Goal: Information Seeking & Learning: Learn about a topic

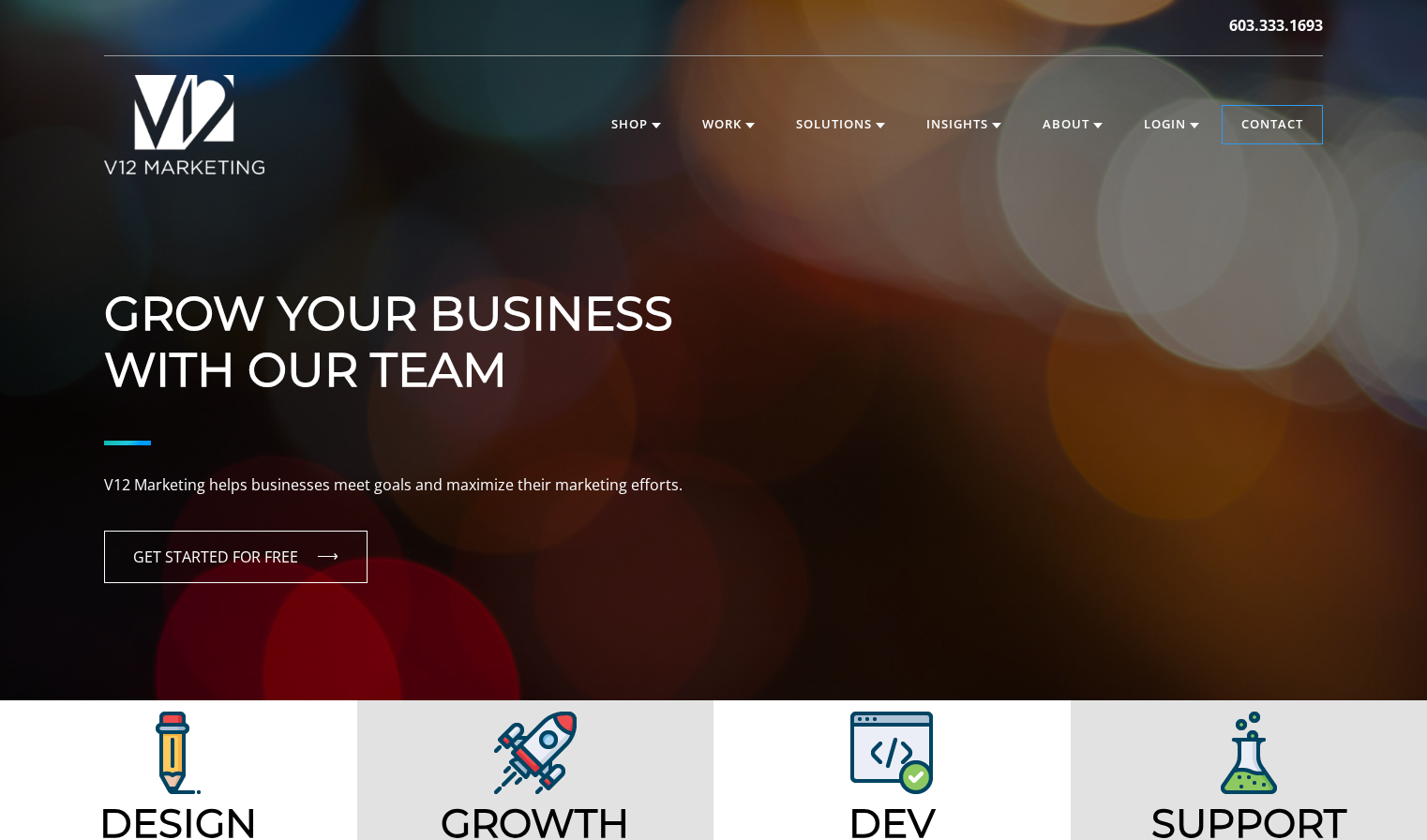
scroll to position [3, 0]
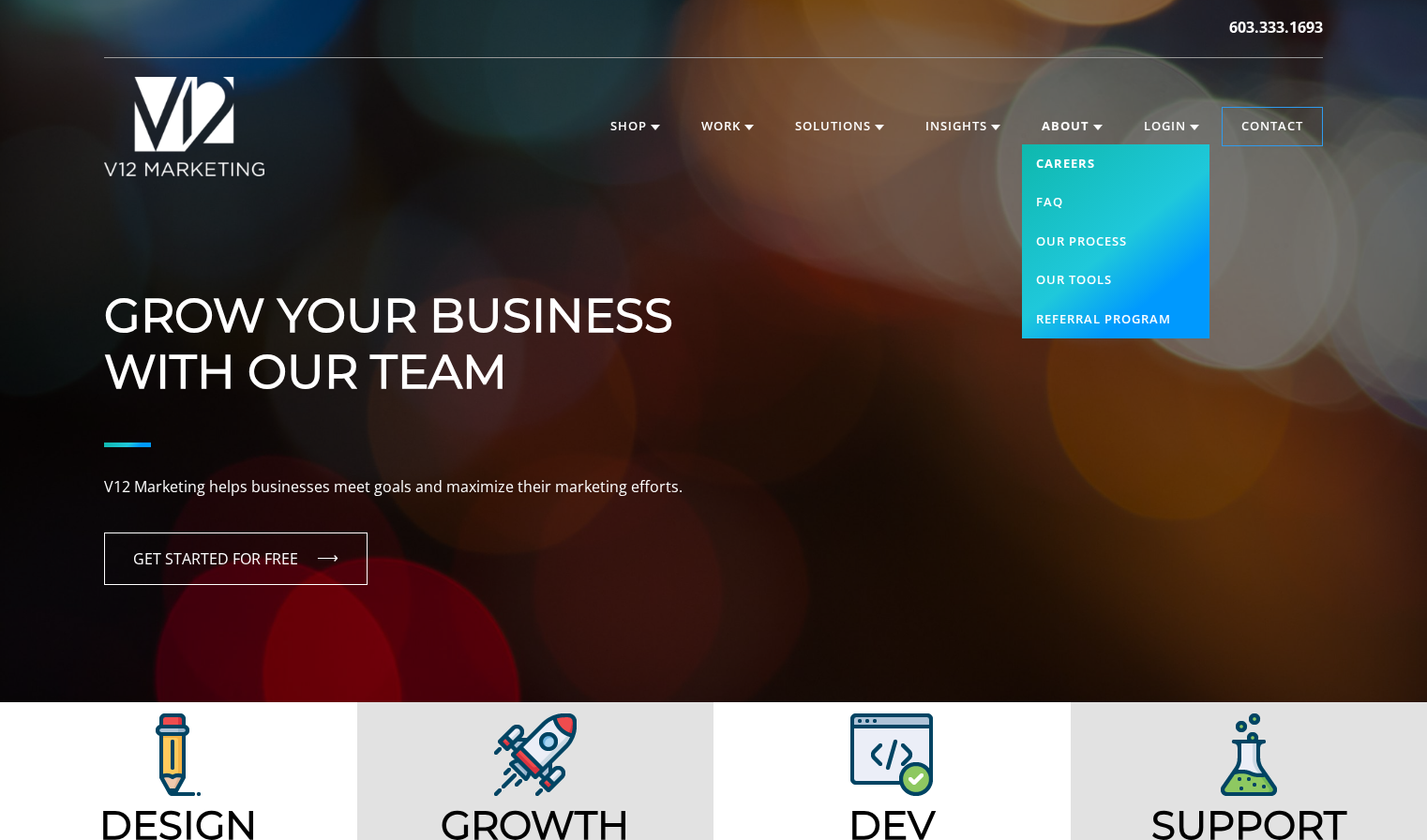
click at [1054, 163] on link "Careers" at bounding box center [1115, 164] width 187 height 39
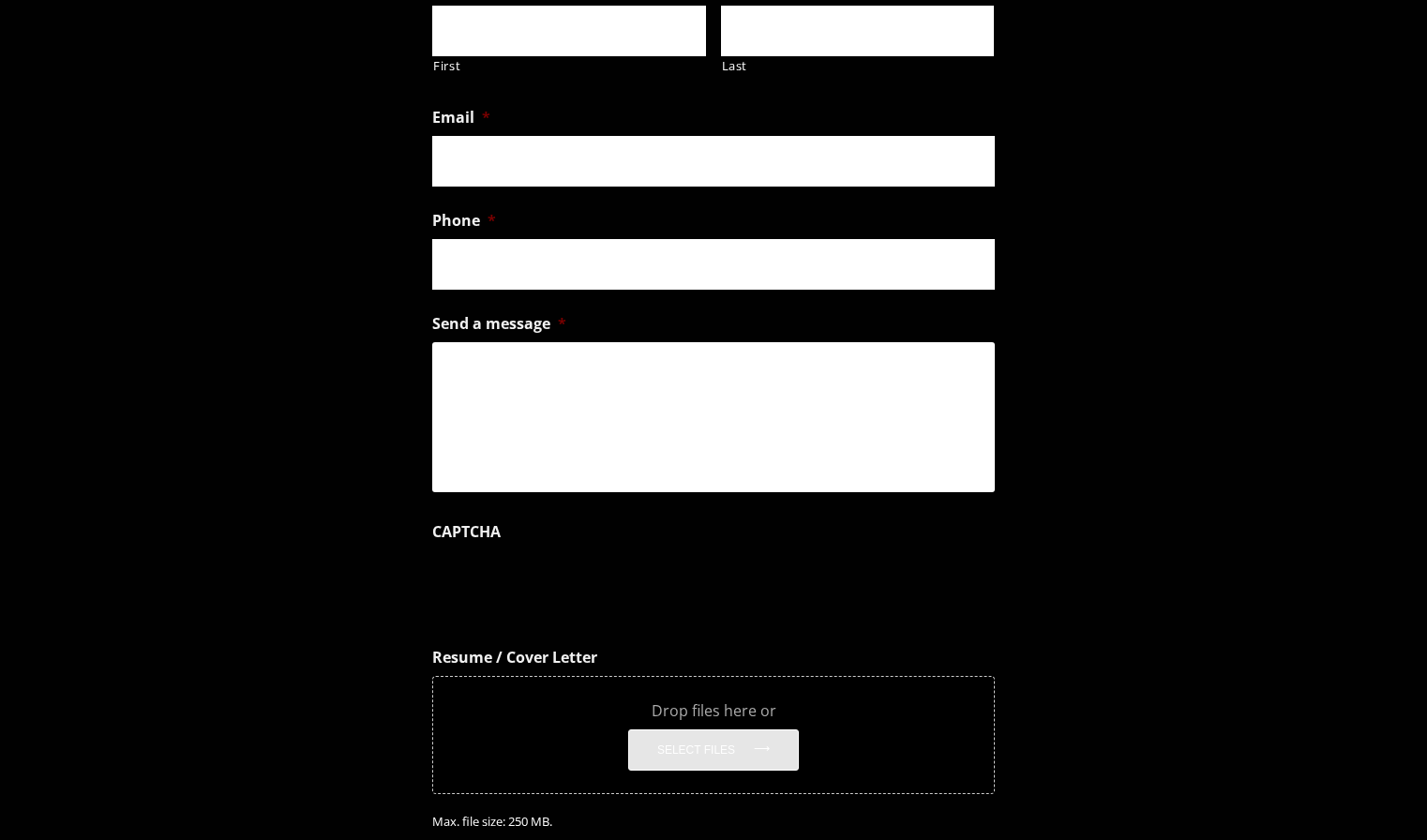
scroll to position [698, 0]
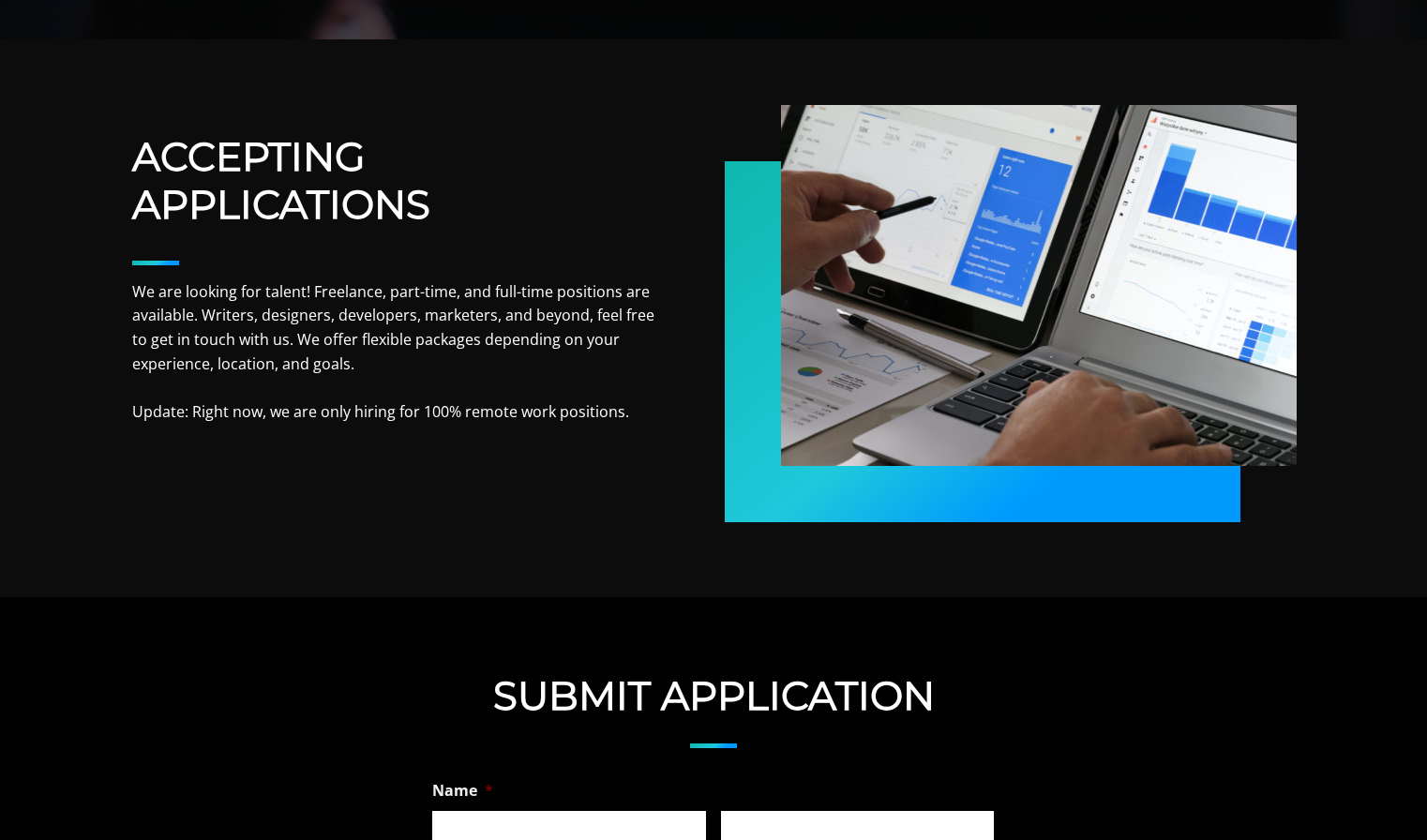
click at [459, 359] on p "We are looking for talent! Freelance, part-time, and full-time positions are av…" at bounding box center [394, 352] width 523 height 144
click at [448, 304] on p "We are looking for talent! Freelance, part-time, and full-time positions are av…" at bounding box center [394, 352] width 523 height 144
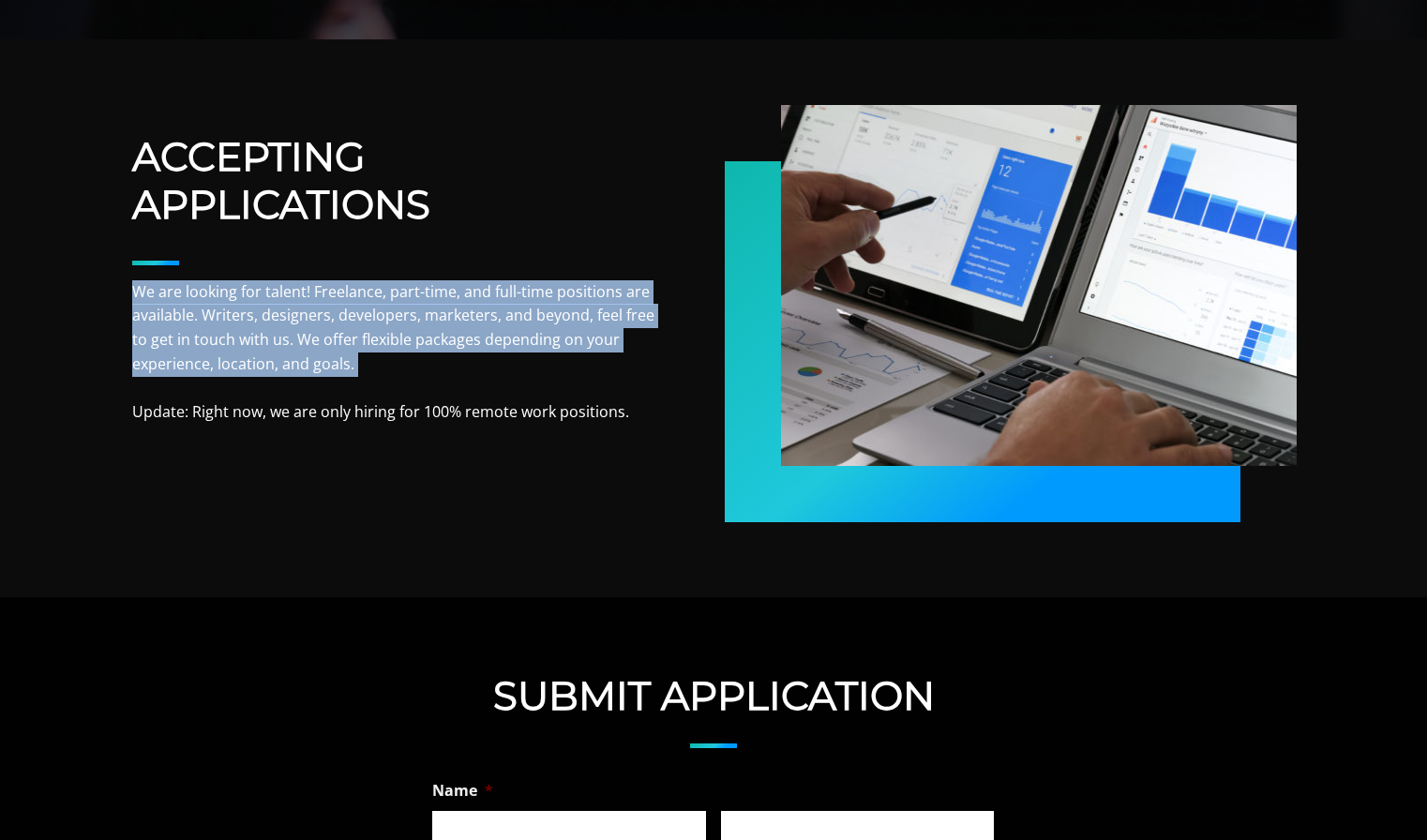
click at [448, 304] on p "We are looking for talent! Freelance, part-time, and full-time positions are av…" at bounding box center [394, 352] width 523 height 144
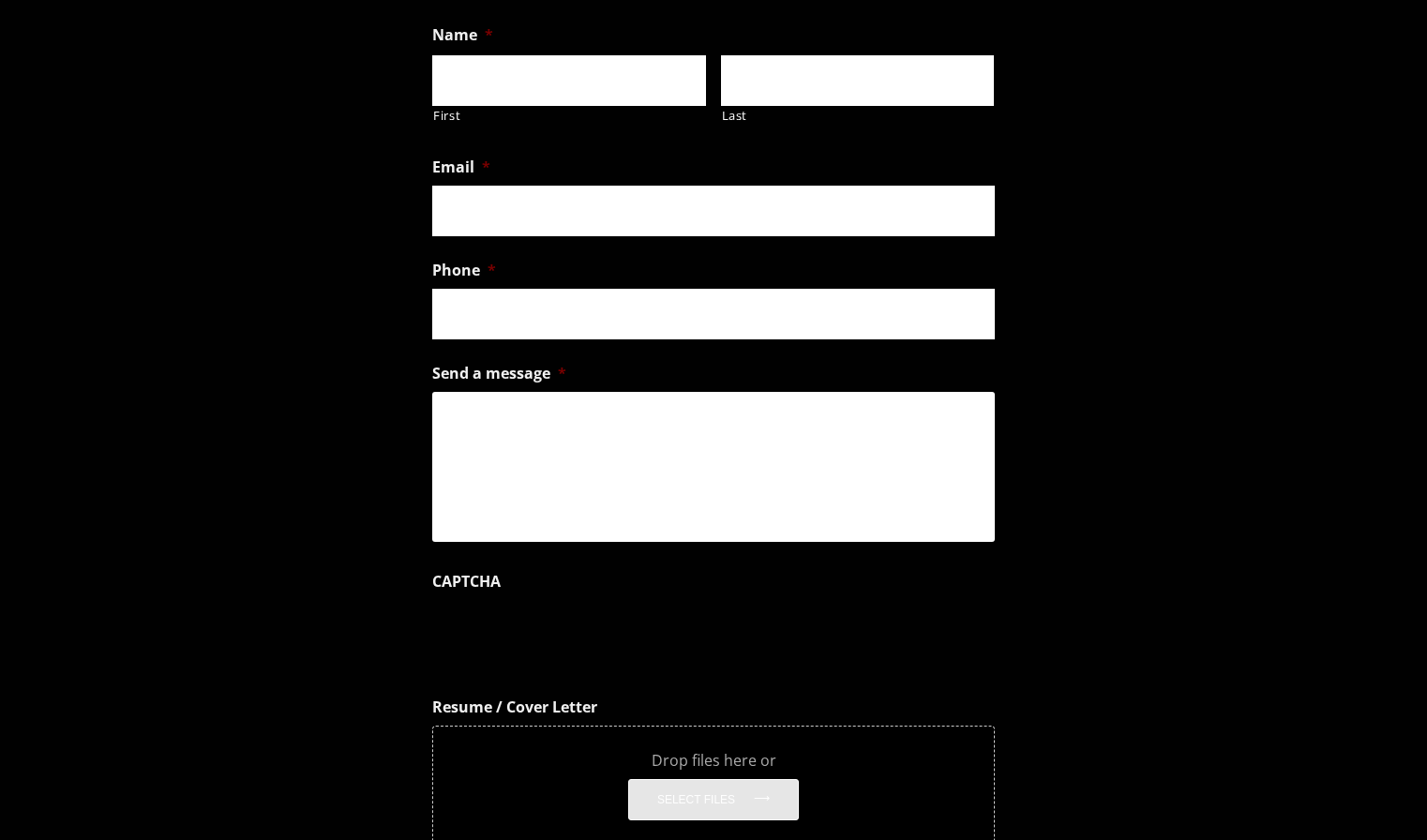
scroll to position [0, 0]
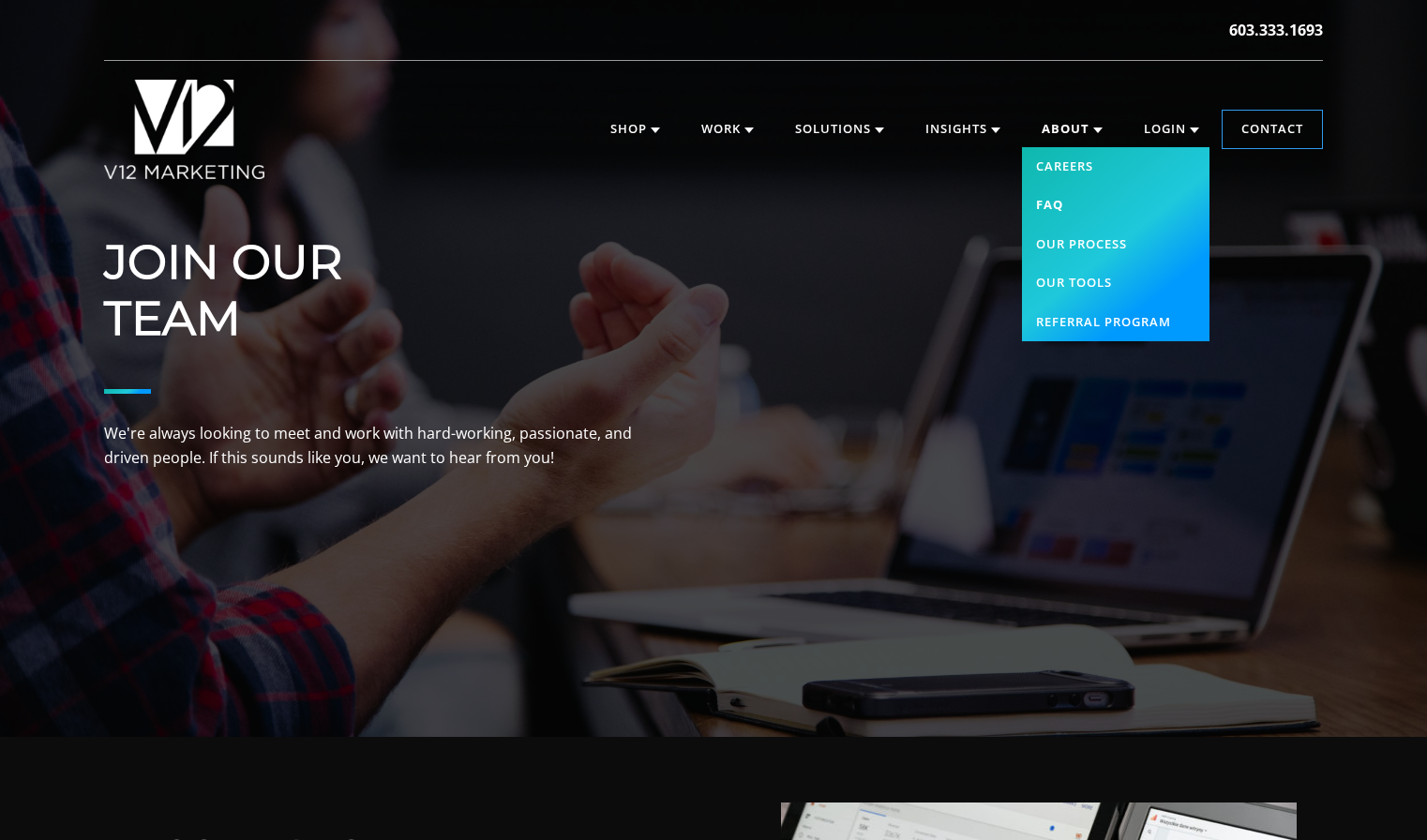
click at [1056, 210] on link "FAQ" at bounding box center [1115, 205] width 187 height 39
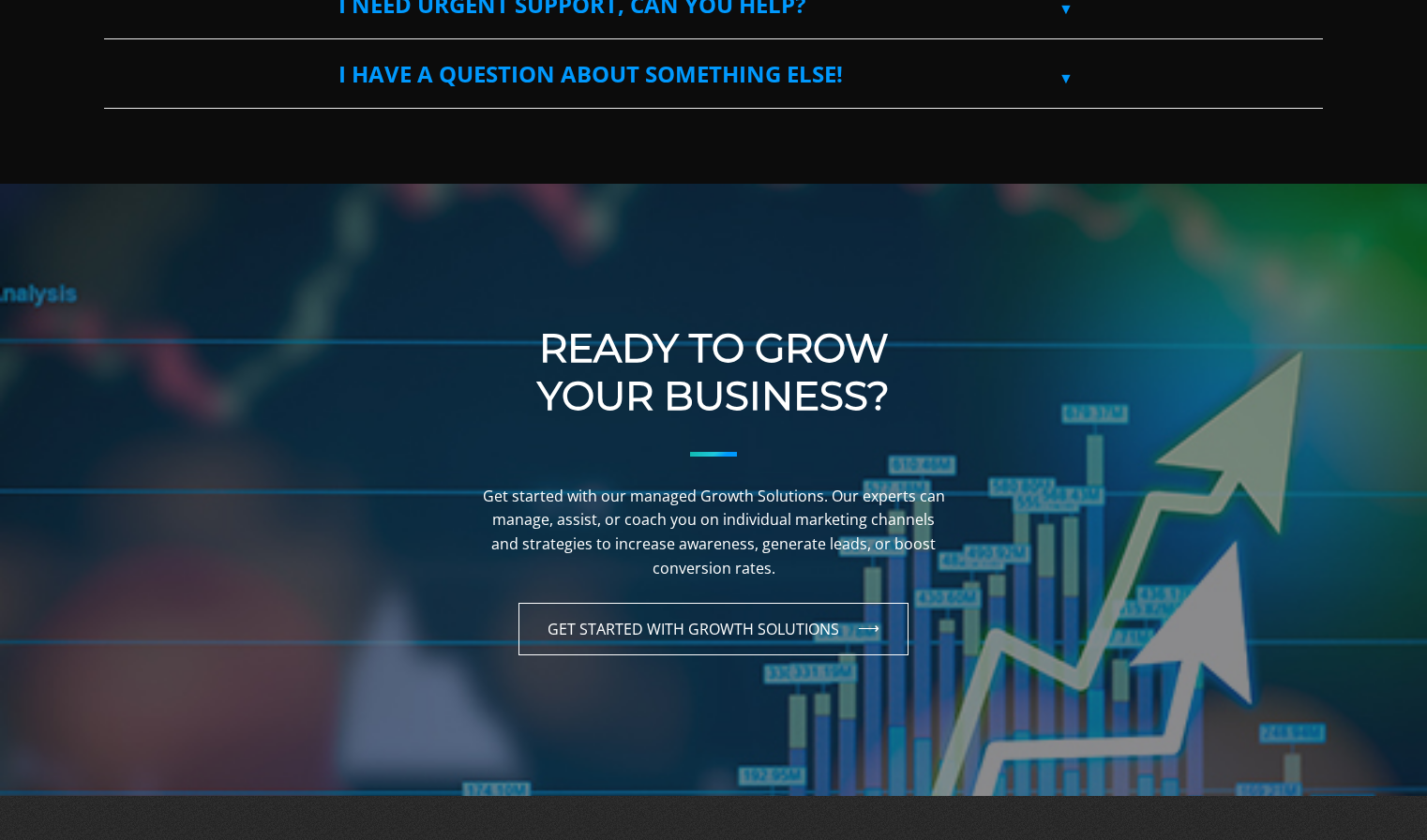
scroll to position [2679, 0]
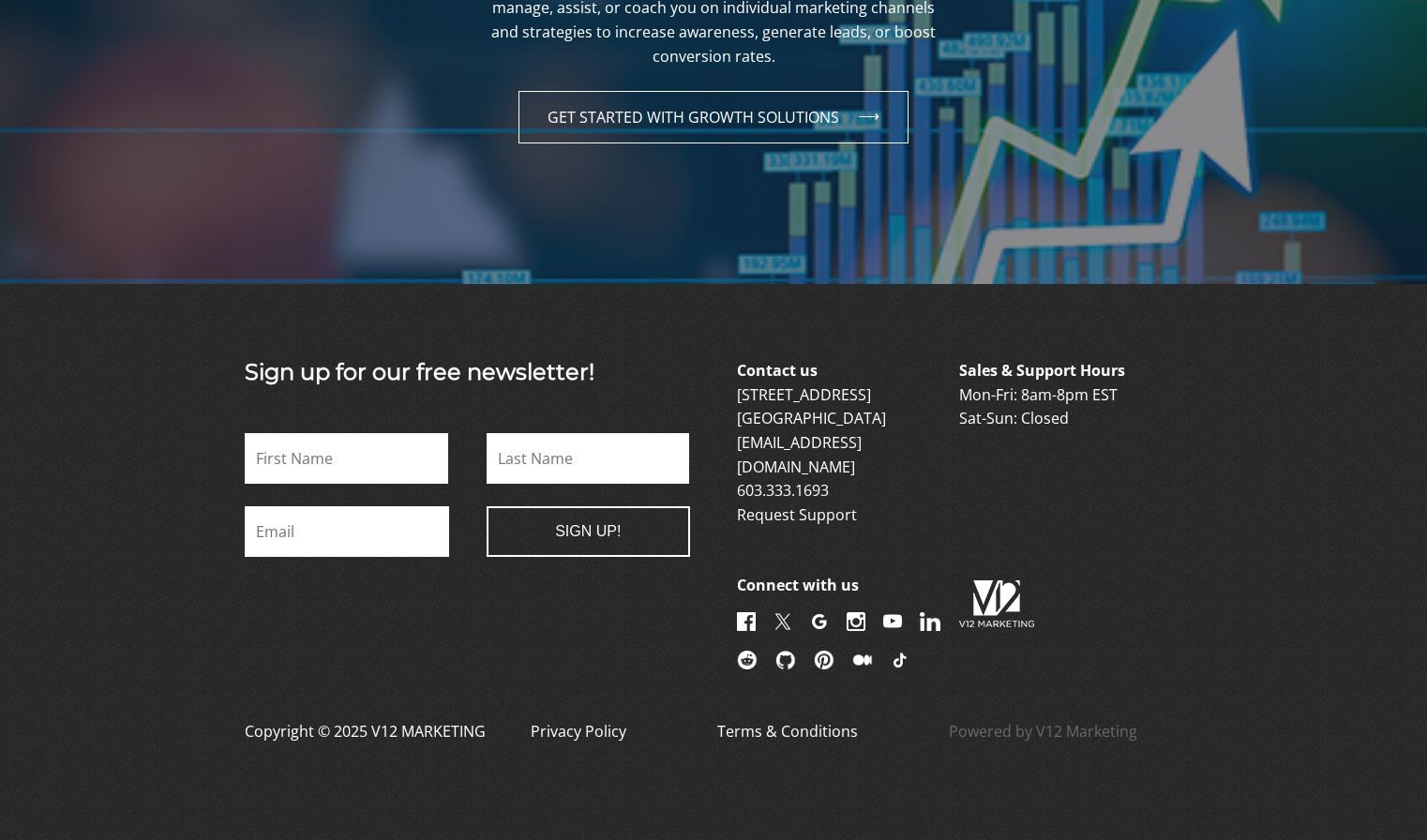
click at [860, 613] on img at bounding box center [856, 621] width 19 height 19
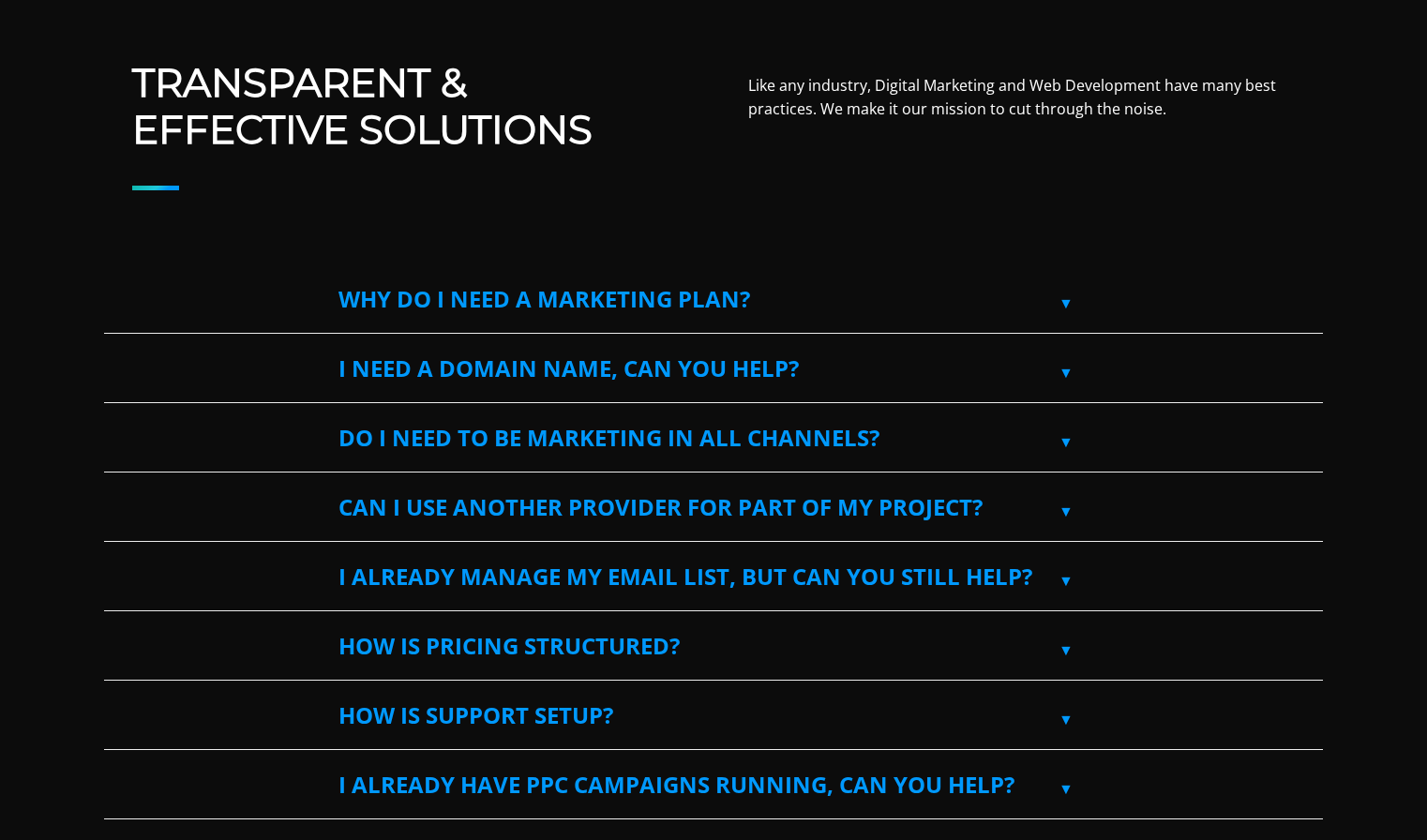
scroll to position [653, 0]
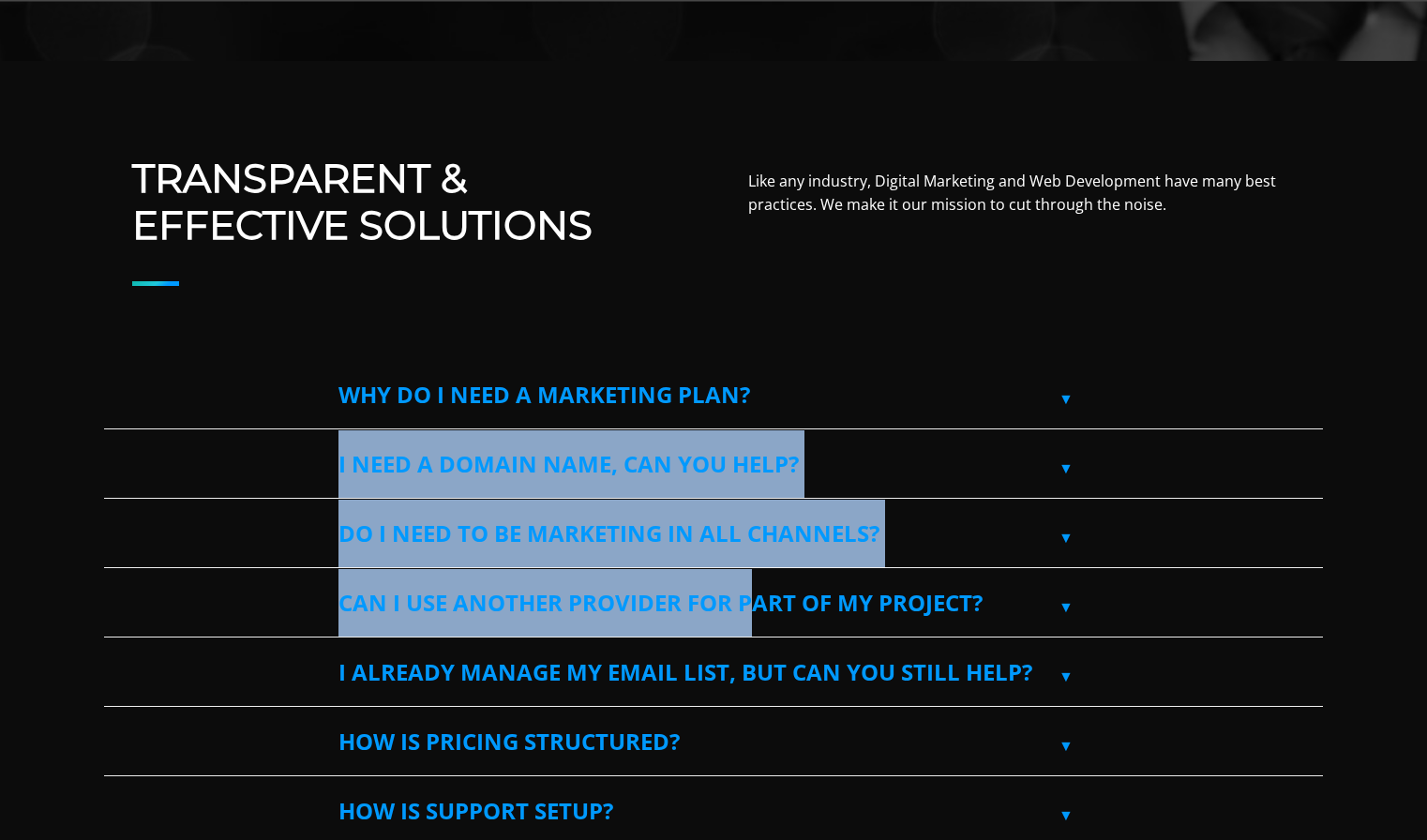
drag, startPoint x: 861, startPoint y: 399, endPoint x: 761, endPoint y: 595, distance: 220.0
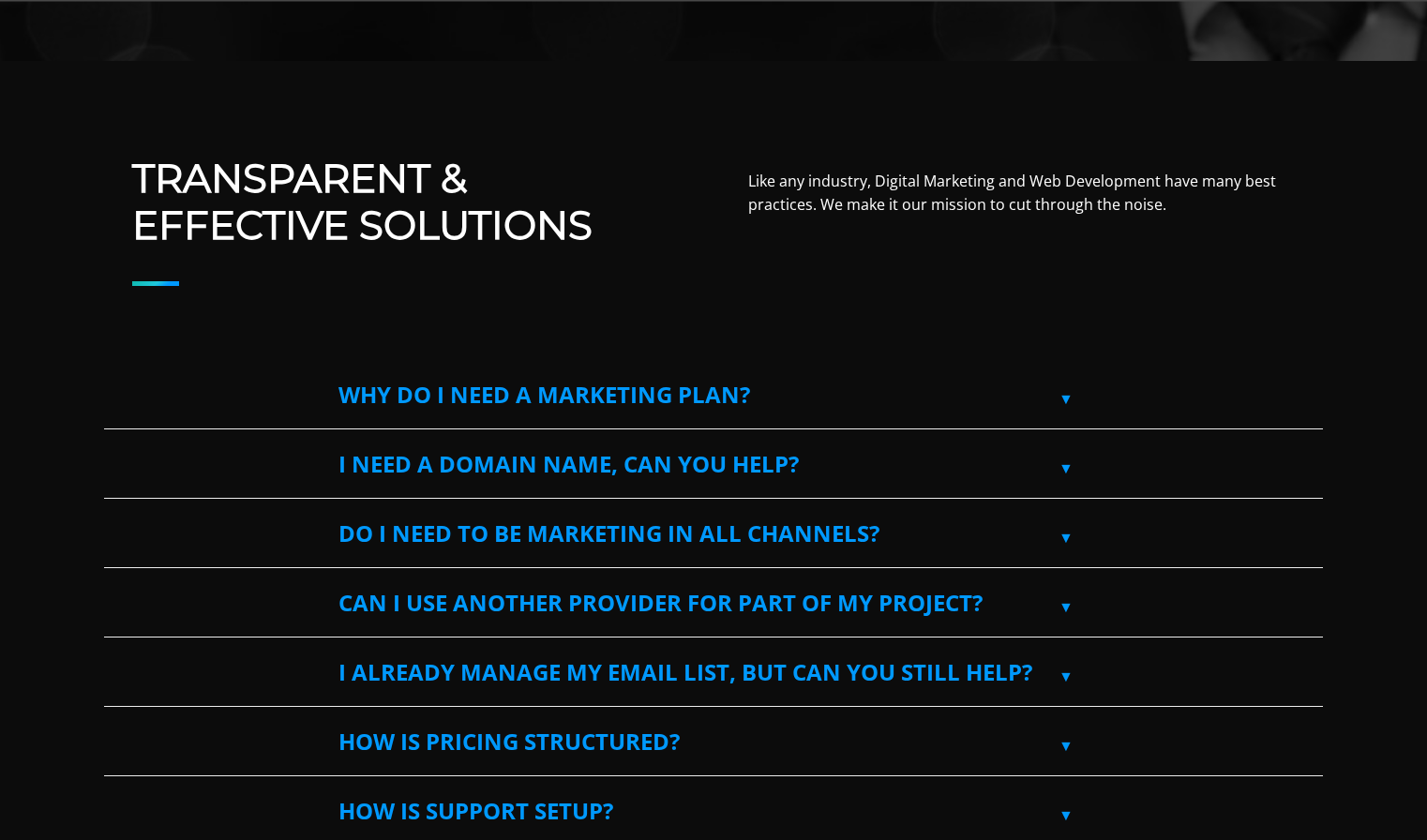
click at [935, 215] on p "Like any industry, Digital Marketing and Web Development have many best practic…" at bounding box center [1021, 193] width 547 height 48
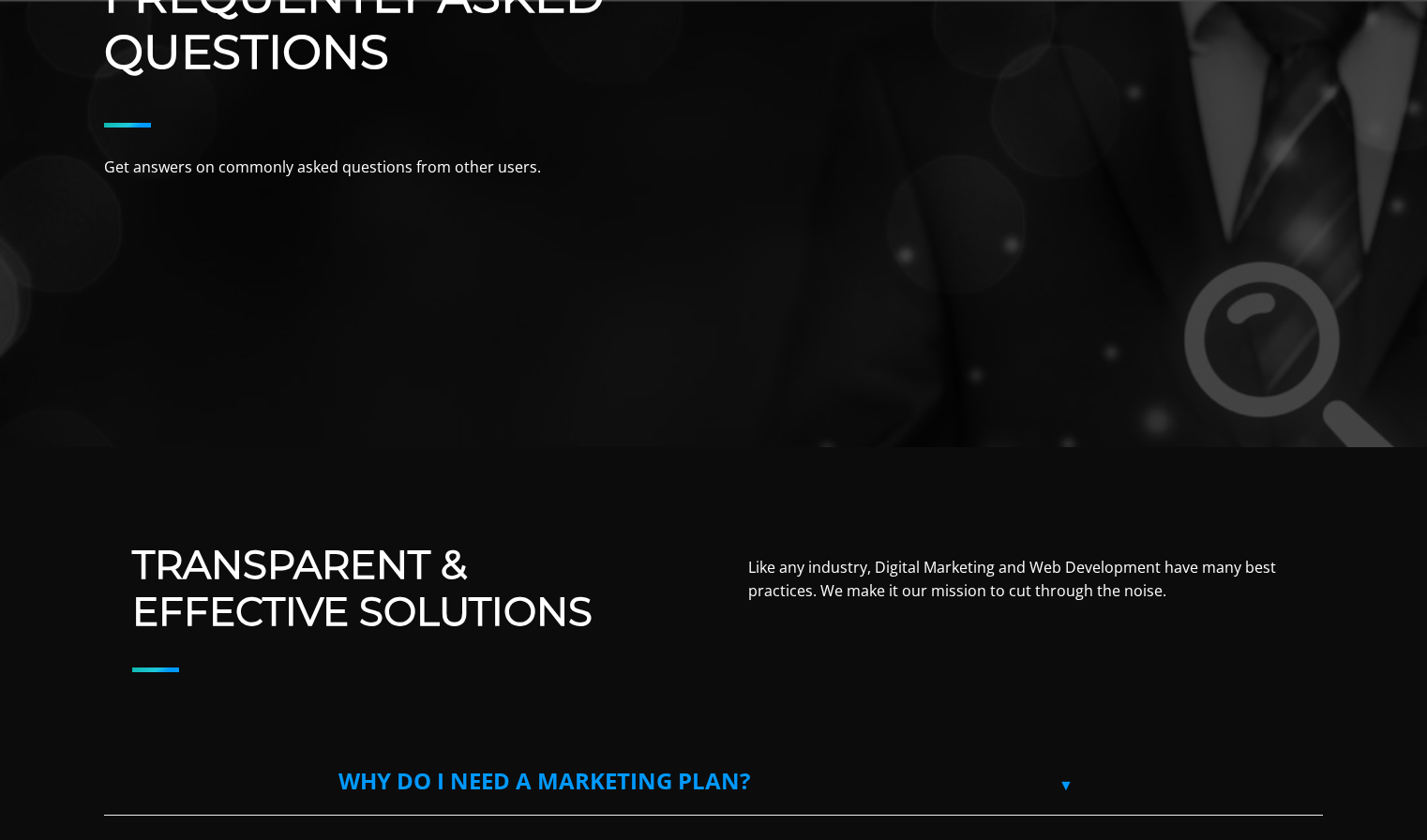
scroll to position [0, 0]
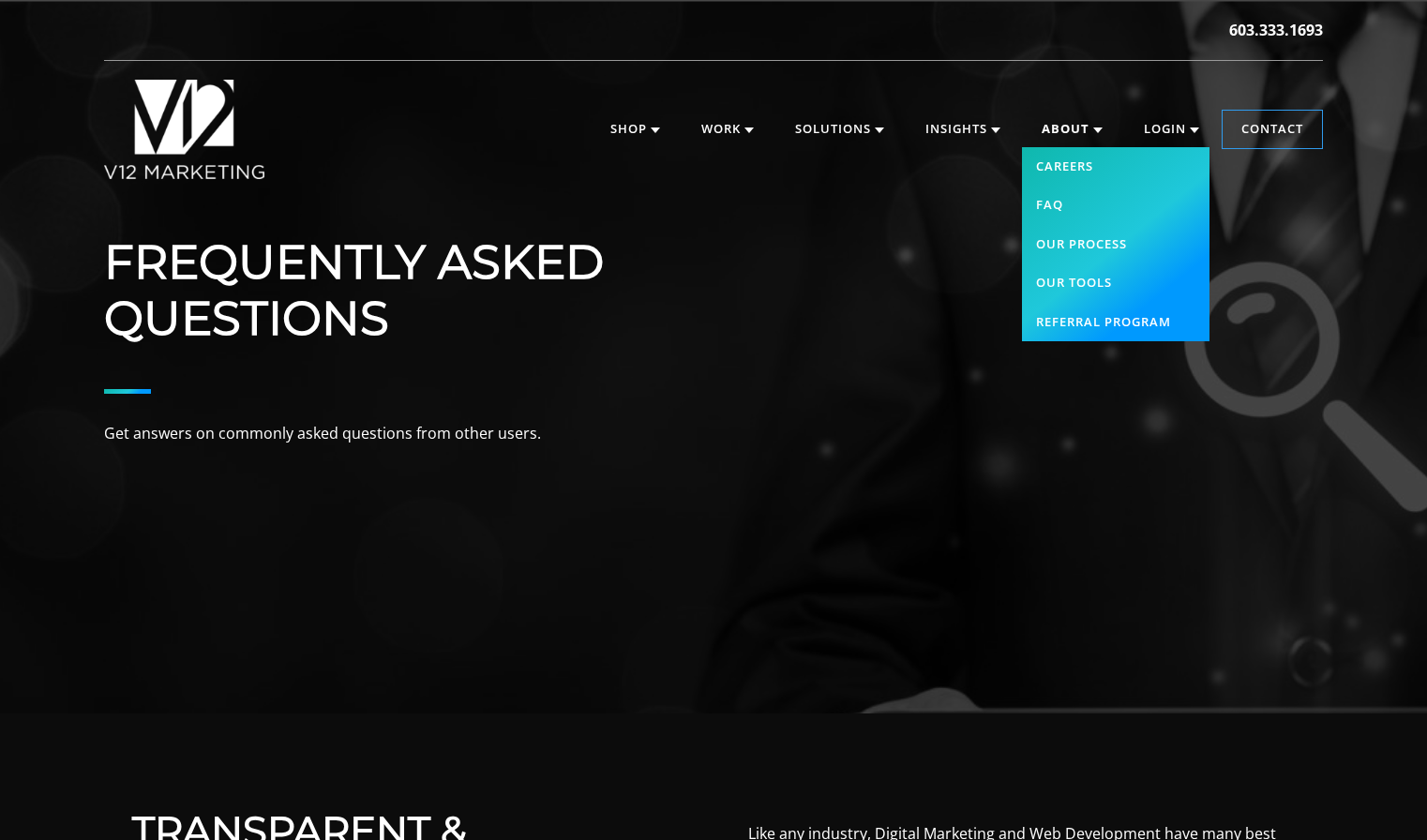
click at [1061, 124] on link "About" at bounding box center [1072, 129] width 98 height 37
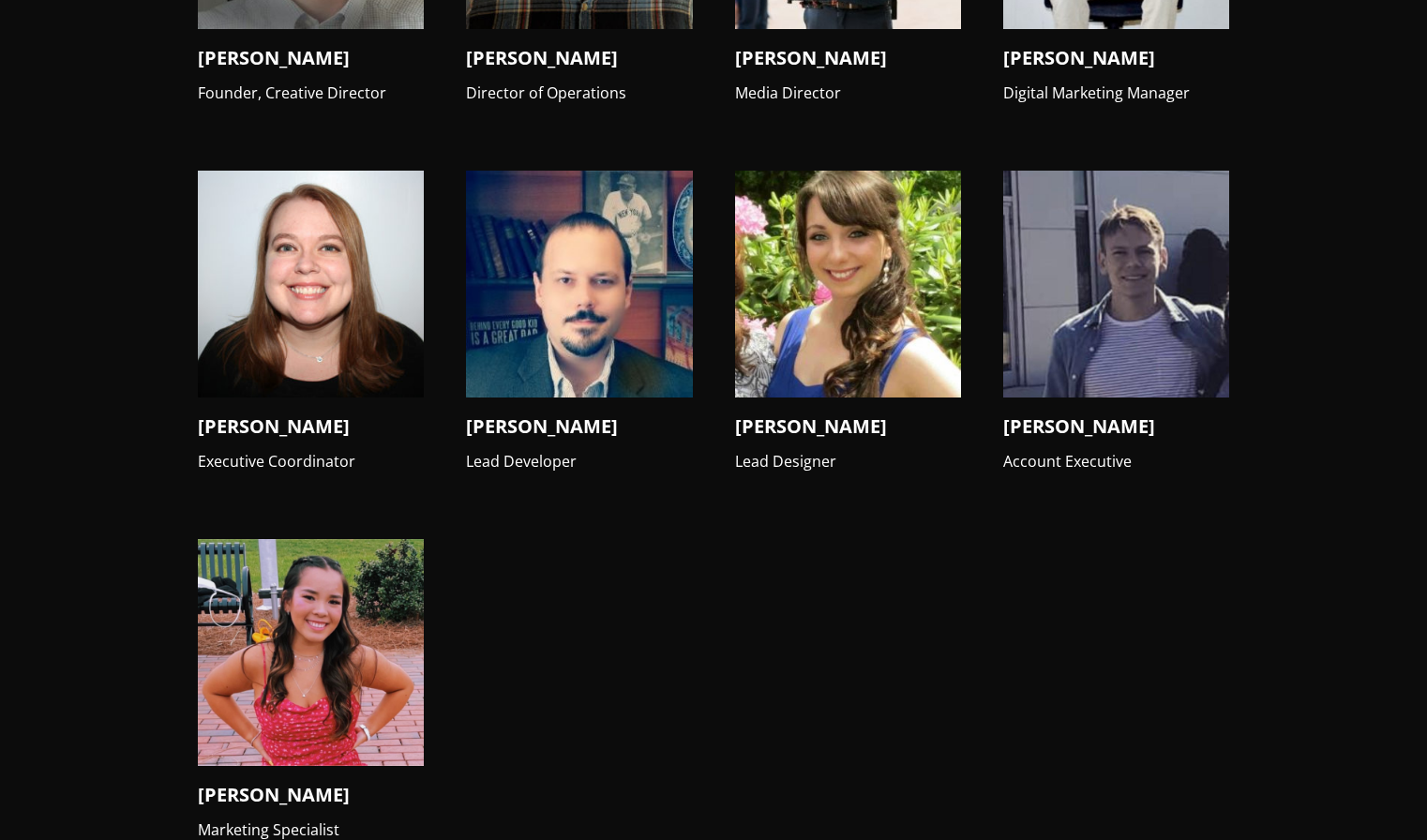
scroll to position [2165, 0]
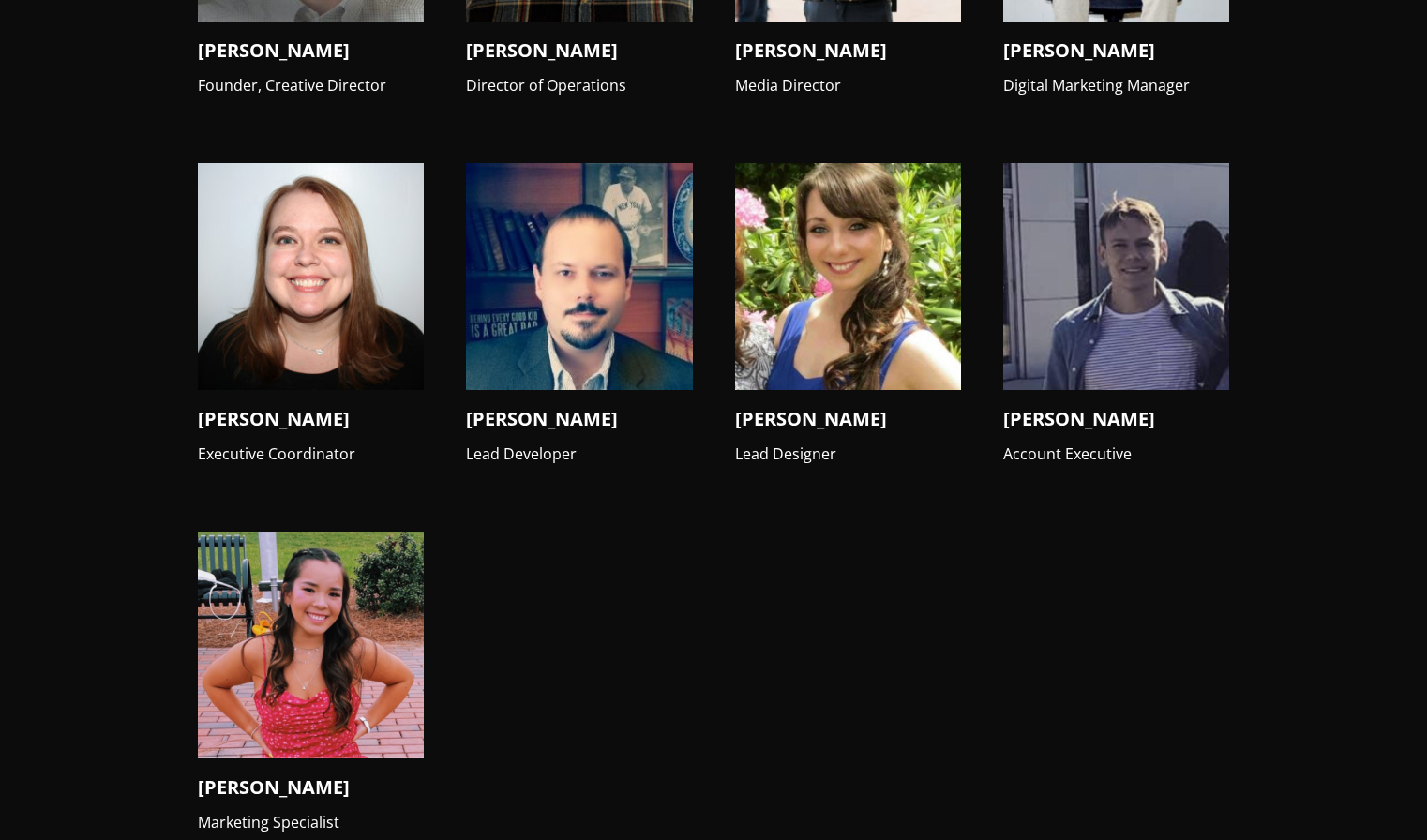
click at [277, 614] on img at bounding box center [311, 644] width 226 height 226
click at [264, 676] on img at bounding box center [311, 644] width 226 height 226
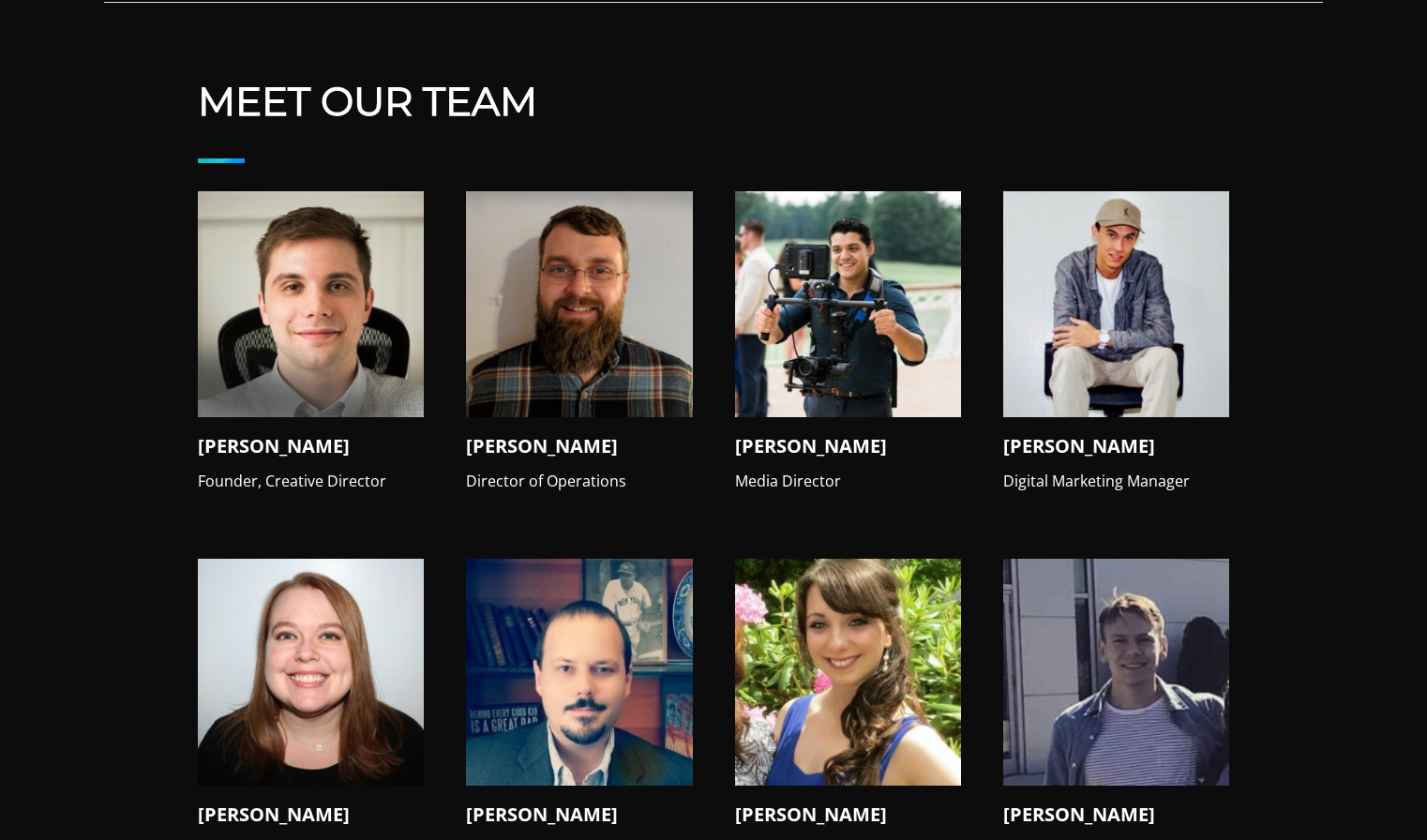
scroll to position [1894, 0]
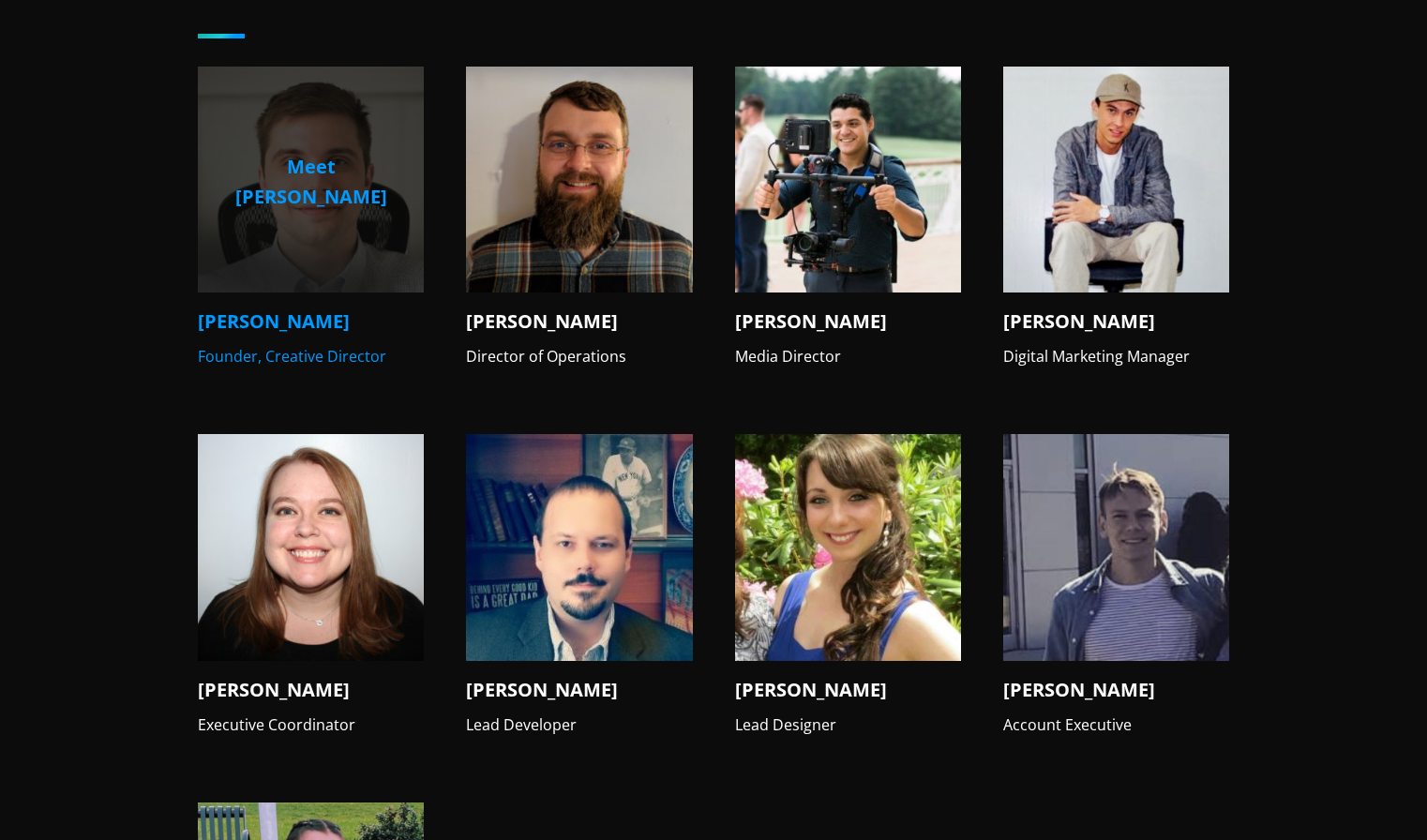
click at [356, 220] on img at bounding box center [311, 179] width 226 height 226
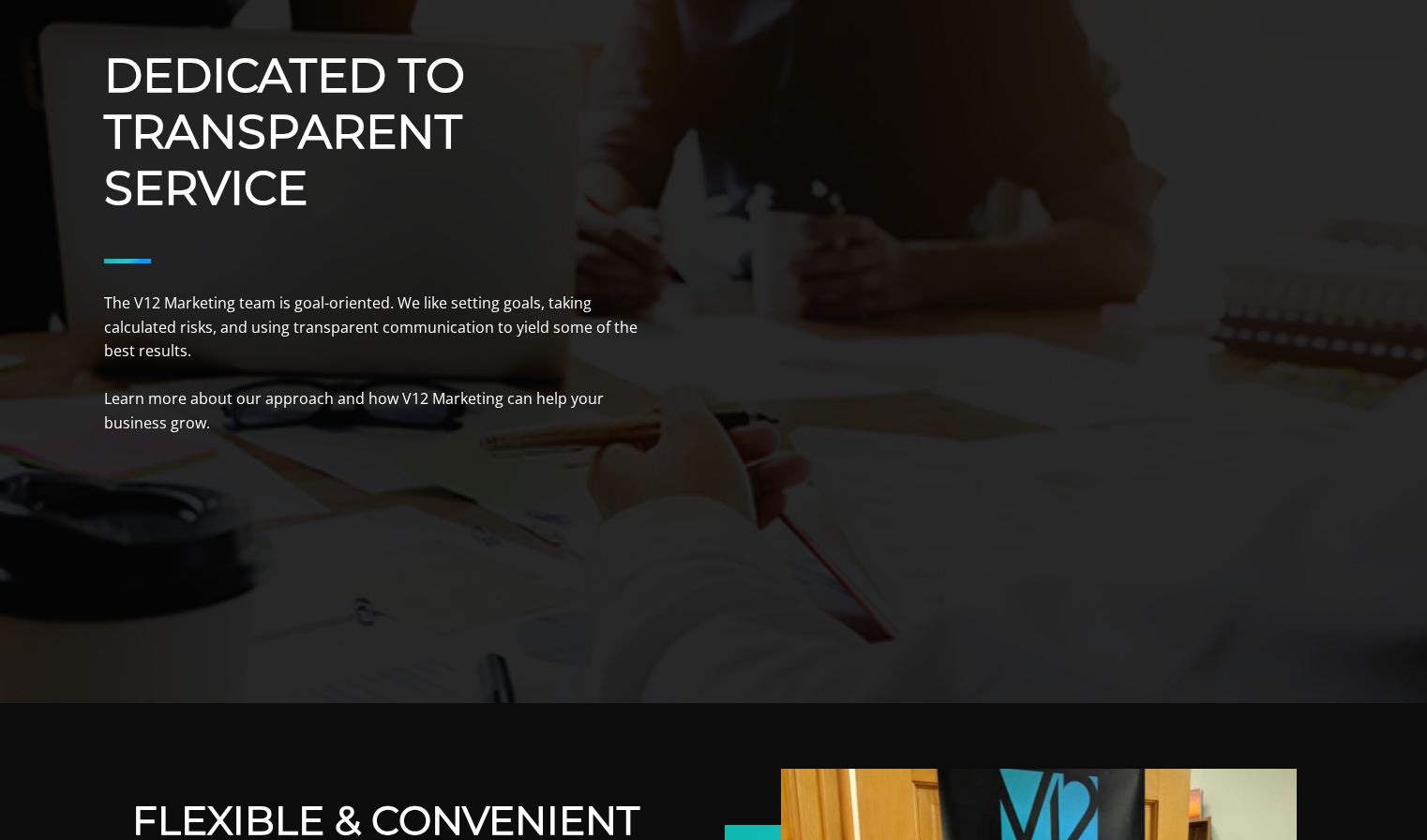
scroll to position [0, 0]
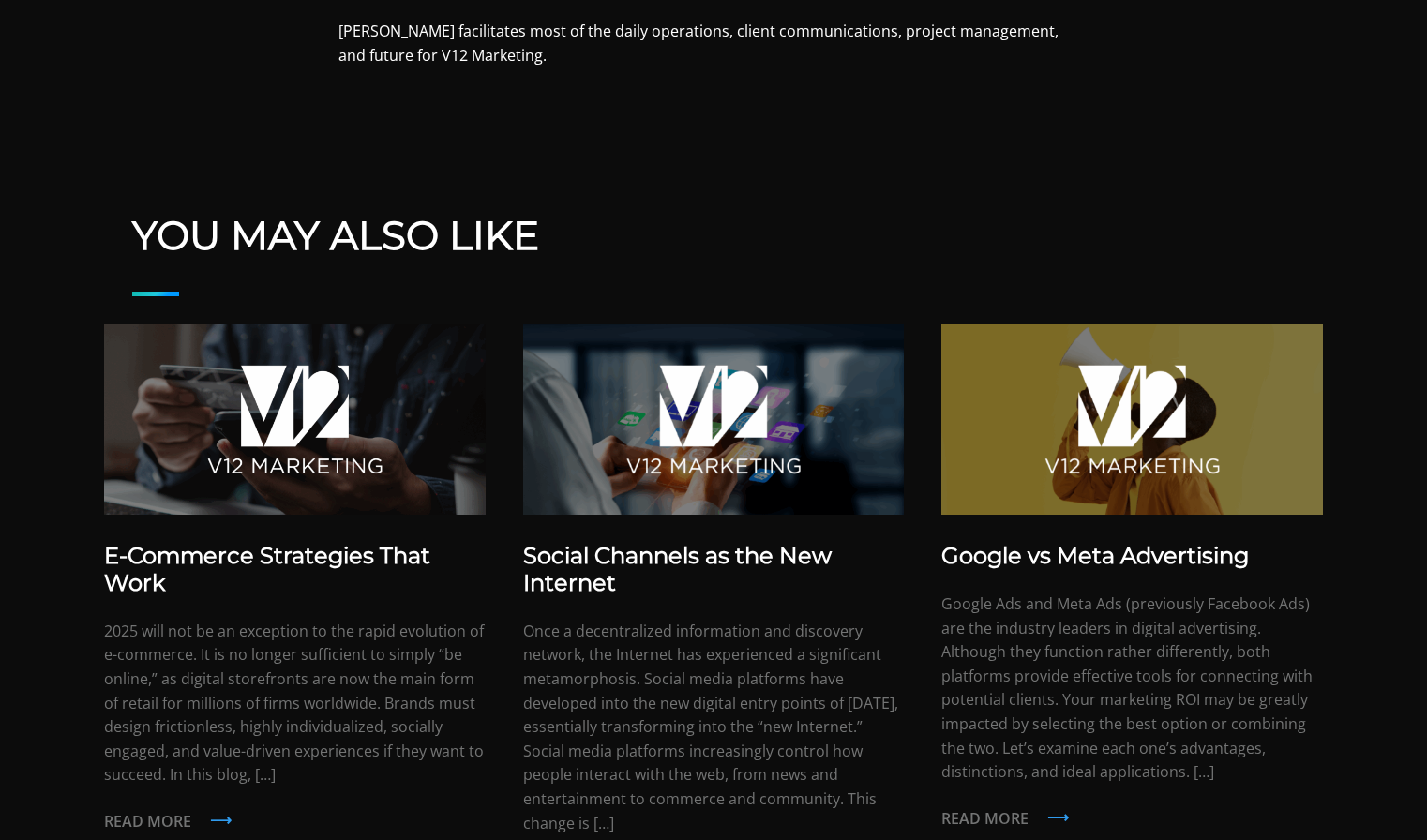
scroll to position [1088, 0]
